Goal: Find specific page/section: Find specific page/section

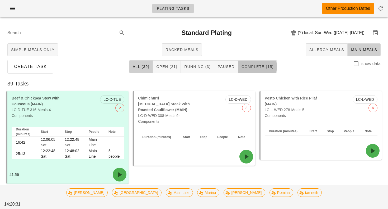
click at [267, 67] on span "Complete (15)" at bounding box center [257, 66] width 32 height 4
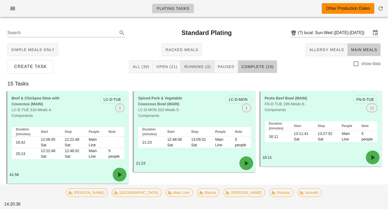
click at [191, 65] on span "Running (3)" at bounding box center [197, 66] width 27 height 4
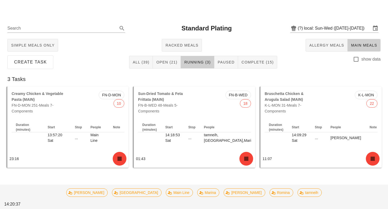
scroll to position [4, 0]
click at [263, 64] on span "Complete (15)" at bounding box center [257, 62] width 32 height 4
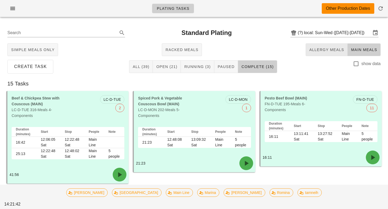
click at [331, 49] on span "Allergy Meals" at bounding box center [326, 50] width 35 height 4
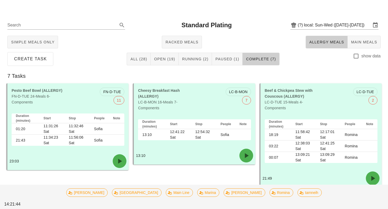
scroll to position [9, 0]
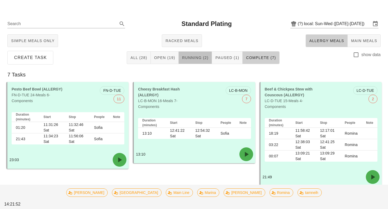
click at [193, 58] on span "Running (2)" at bounding box center [195, 57] width 27 height 4
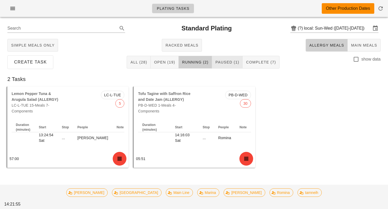
click at [227, 60] on span "Paused (1)" at bounding box center [227, 62] width 24 height 4
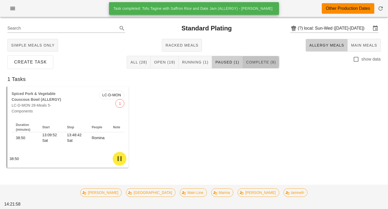
click at [250, 64] on span "Complete (8)" at bounding box center [261, 62] width 30 height 4
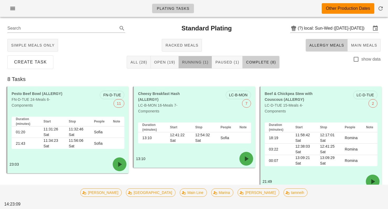
click at [191, 68] on button "Running (1)" at bounding box center [195, 62] width 33 height 13
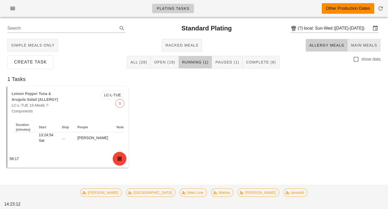
click at [358, 48] on button "Main Meals" at bounding box center [364, 45] width 33 height 13
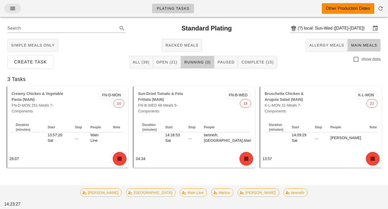
click at [12, 9] on icon "button" at bounding box center [13, 8] width 6 height 6
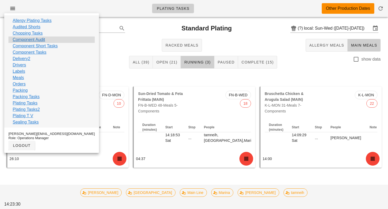
click at [36, 39] on link "Component Audit" at bounding box center [29, 39] width 32 height 6
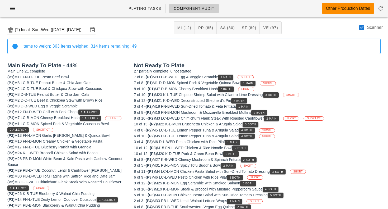
scroll to position [6, 0]
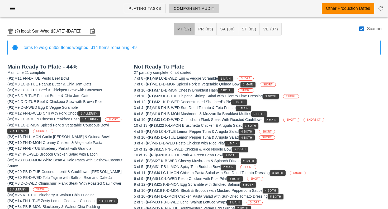
click at [186, 25] on button "MI (12)" at bounding box center [184, 29] width 21 height 13
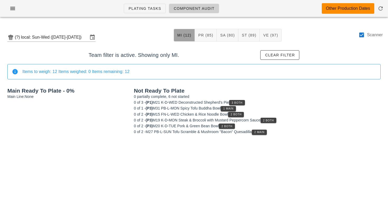
click at [191, 37] on span "MI (12)" at bounding box center [184, 35] width 14 height 4
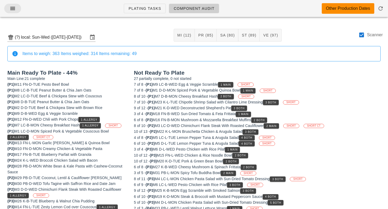
click at [9, 9] on span "button" at bounding box center [12, 8] width 8 height 6
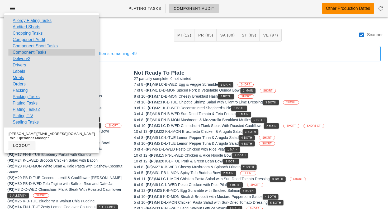
click at [43, 50] on link "Component Tasks" at bounding box center [30, 52] width 34 height 6
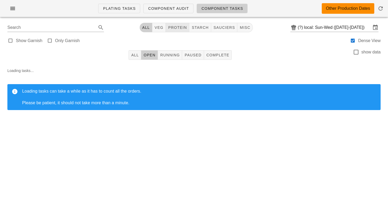
click at [182, 28] on span "protein" at bounding box center [177, 27] width 19 height 4
type input "team:protein"
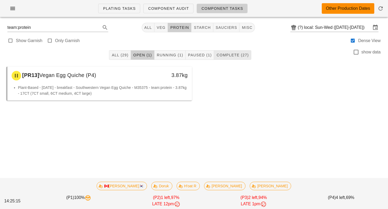
click at [230, 53] on span "Complete (27)" at bounding box center [232, 55] width 32 height 4
